Goal: Navigation & Orientation: Find specific page/section

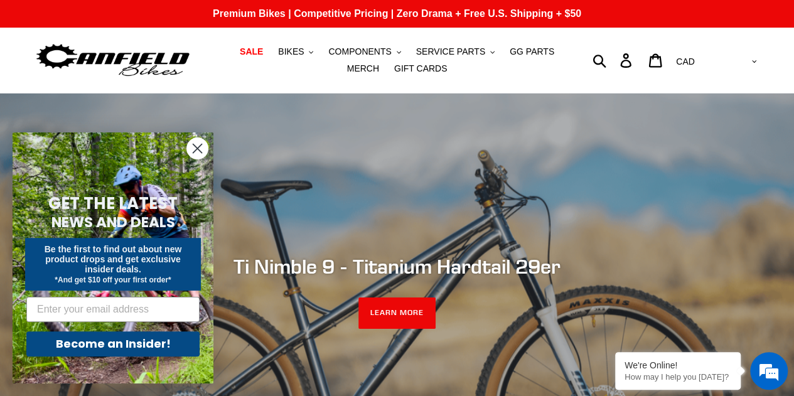
click at [197, 150] on circle "Close dialog" at bounding box center [197, 148] width 21 height 21
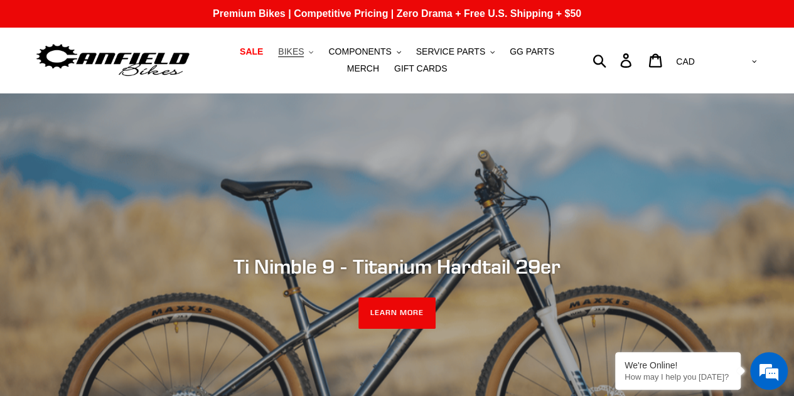
click at [285, 49] on span "BIKES" at bounding box center [291, 51] width 26 height 11
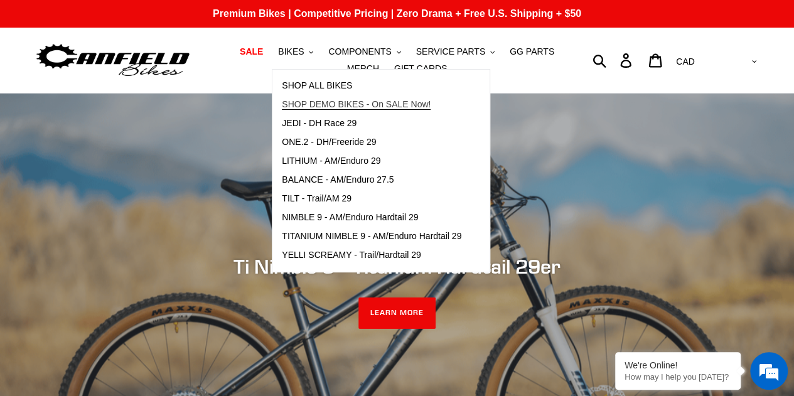
click at [288, 106] on span "SHOP DEMO BIKES - On SALE Now!" at bounding box center [356, 104] width 149 height 11
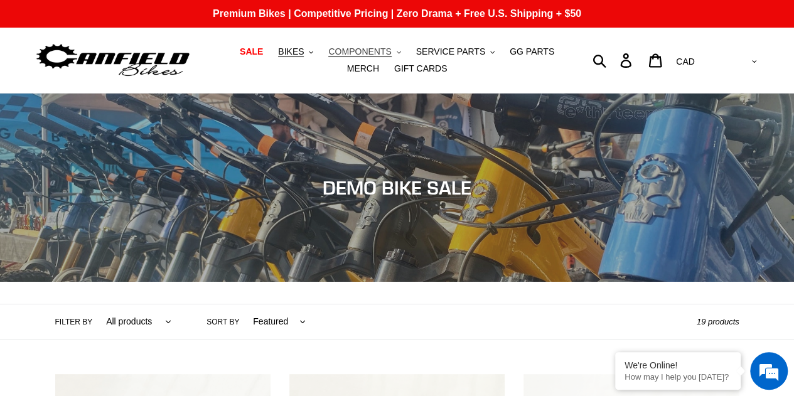
click at [339, 46] on span "COMPONENTS" at bounding box center [359, 51] width 63 height 11
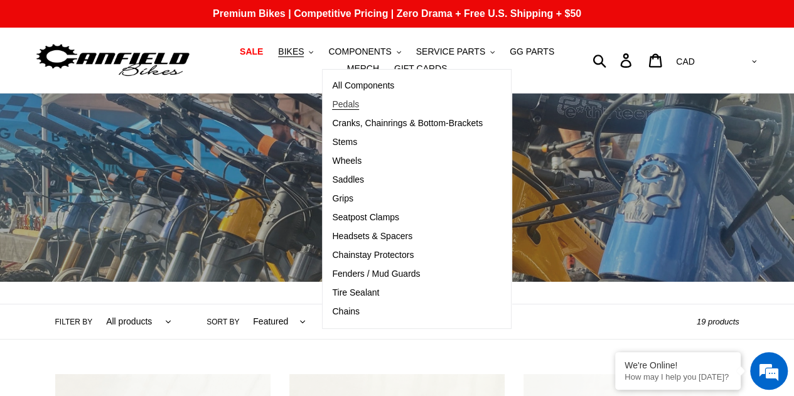
click at [349, 99] on link "Pedals" at bounding box center [408, 104] width 170 height 19
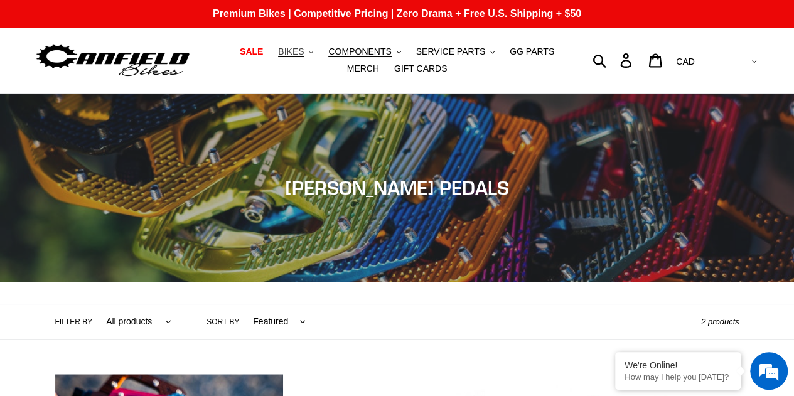
click at [284, 46] on span "BIKES" at bounding box center [291, 51] width 26 height 11
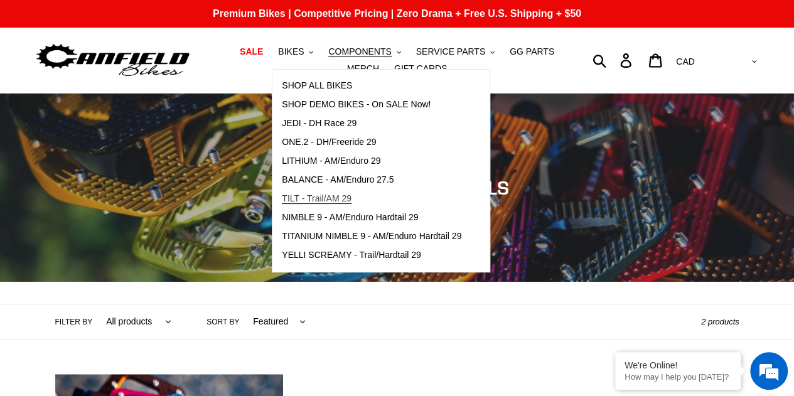
click at [324, 198] on span "TILT - Trail/AM 29" at bounding box center [317, 198] width 70 height 11
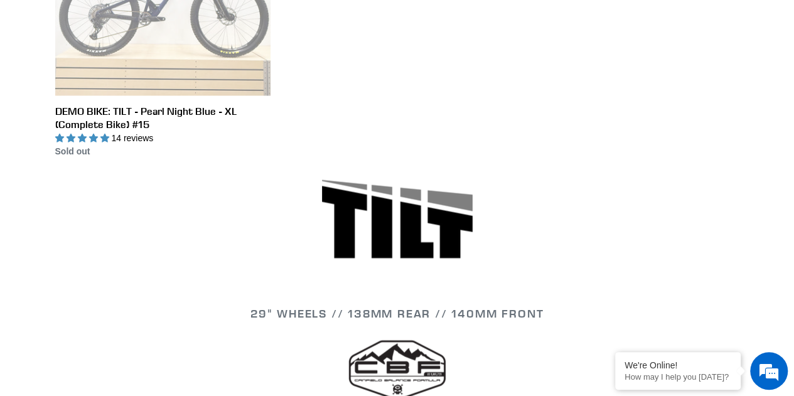
scroll to position [1318, 0]
